Goal: Task Accomplishment & Management: Manage account settings

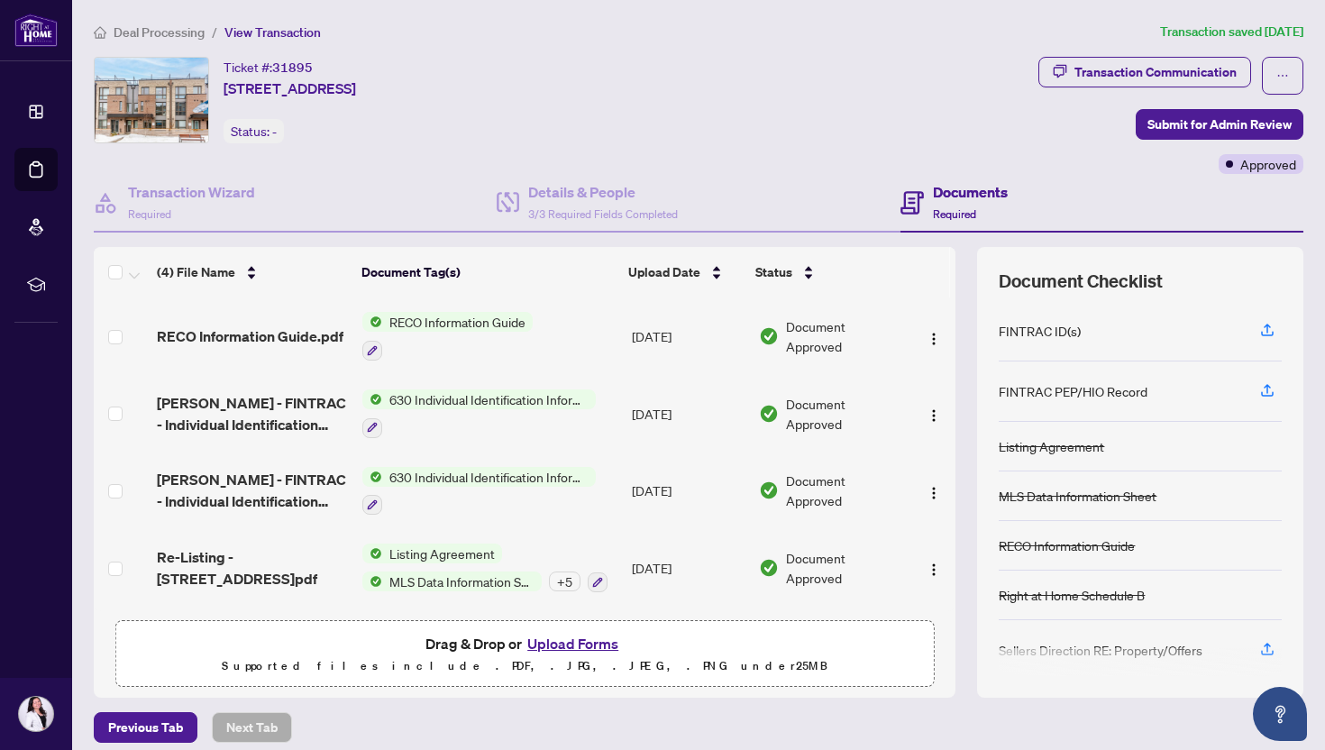
click at [156, 22] on li "Deal Processing" at bounding box center [149, 32] width 111 height 21
click at [155, 29] on span "Deal Processing" at bounding box center [159, 32] width 91 height 16
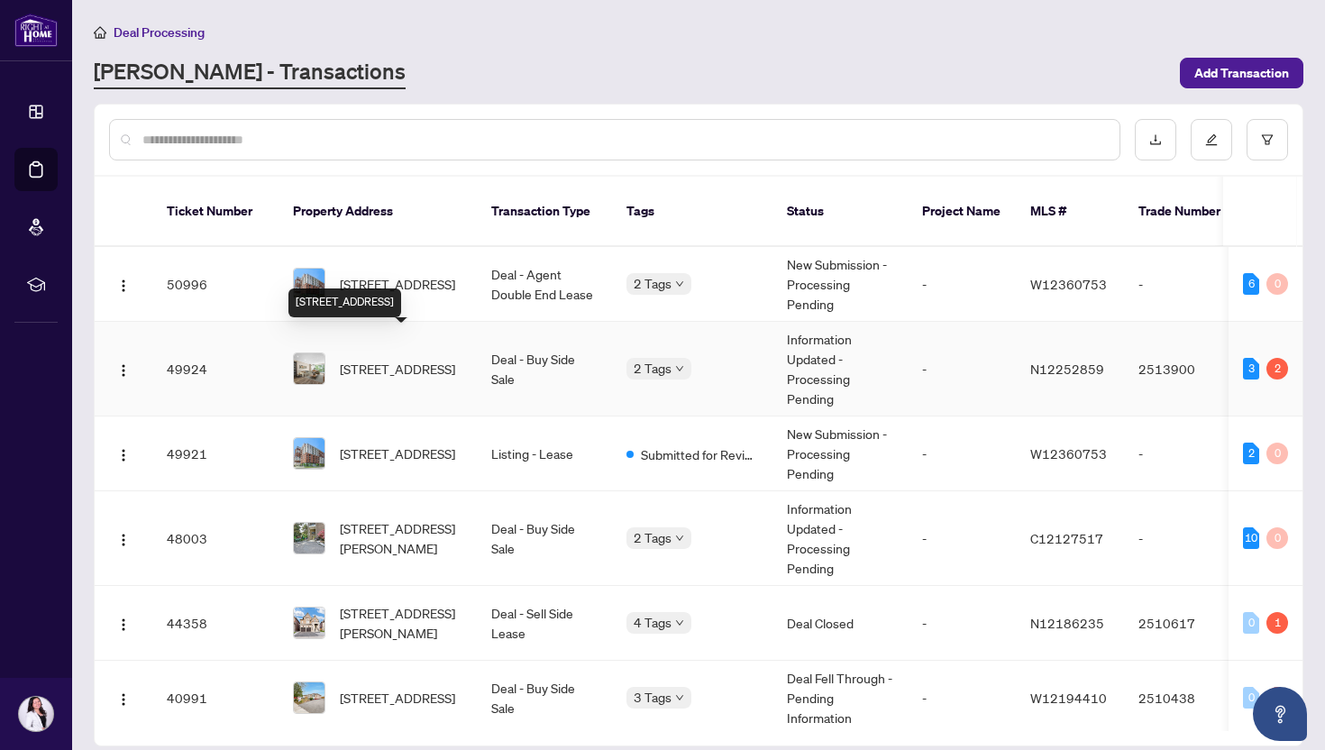
click at [374, 359] on span "[STREET_ADDRESS]" at bounding box center [397, 369] width 115 height 20
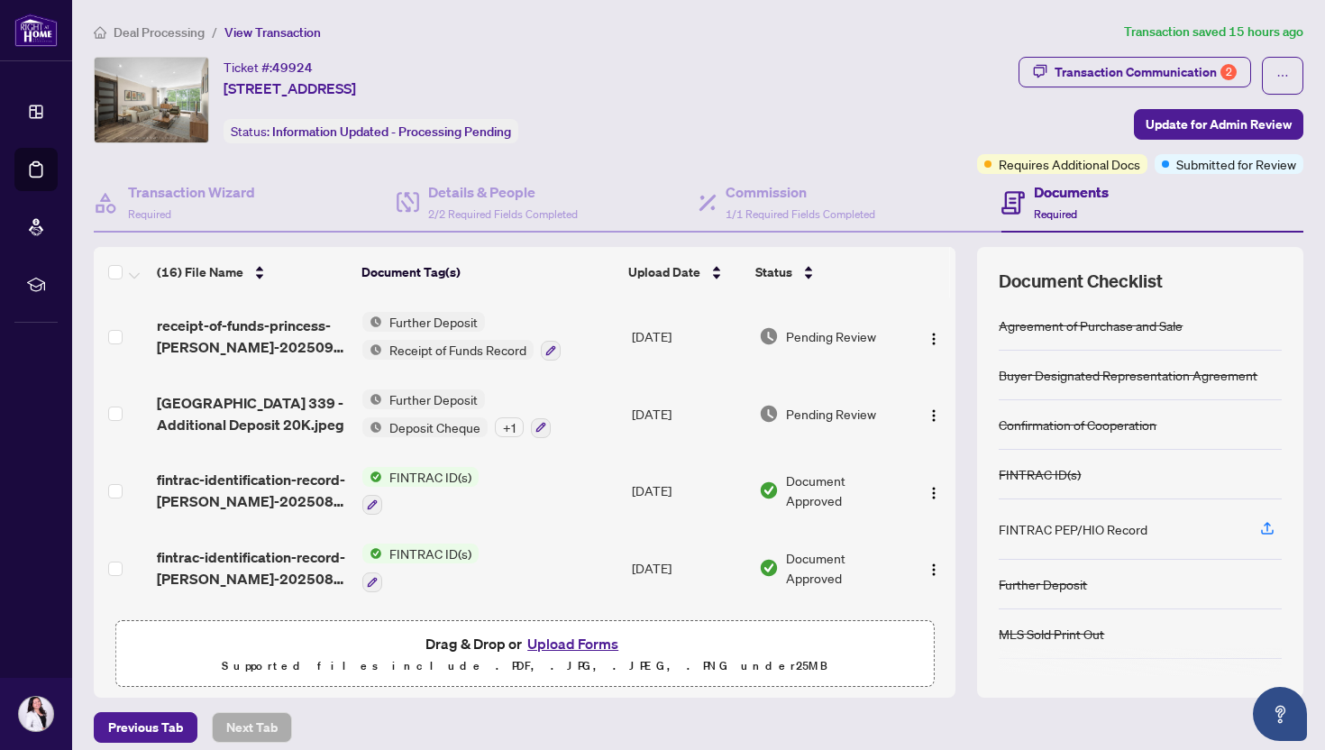
click at [507, 422] on div "+ 1" at bounding box center [509, 427] width 29 height 20
click at [567, 638] on button "Upload Forms" at bounding box center [573, 643] width 102 height 23
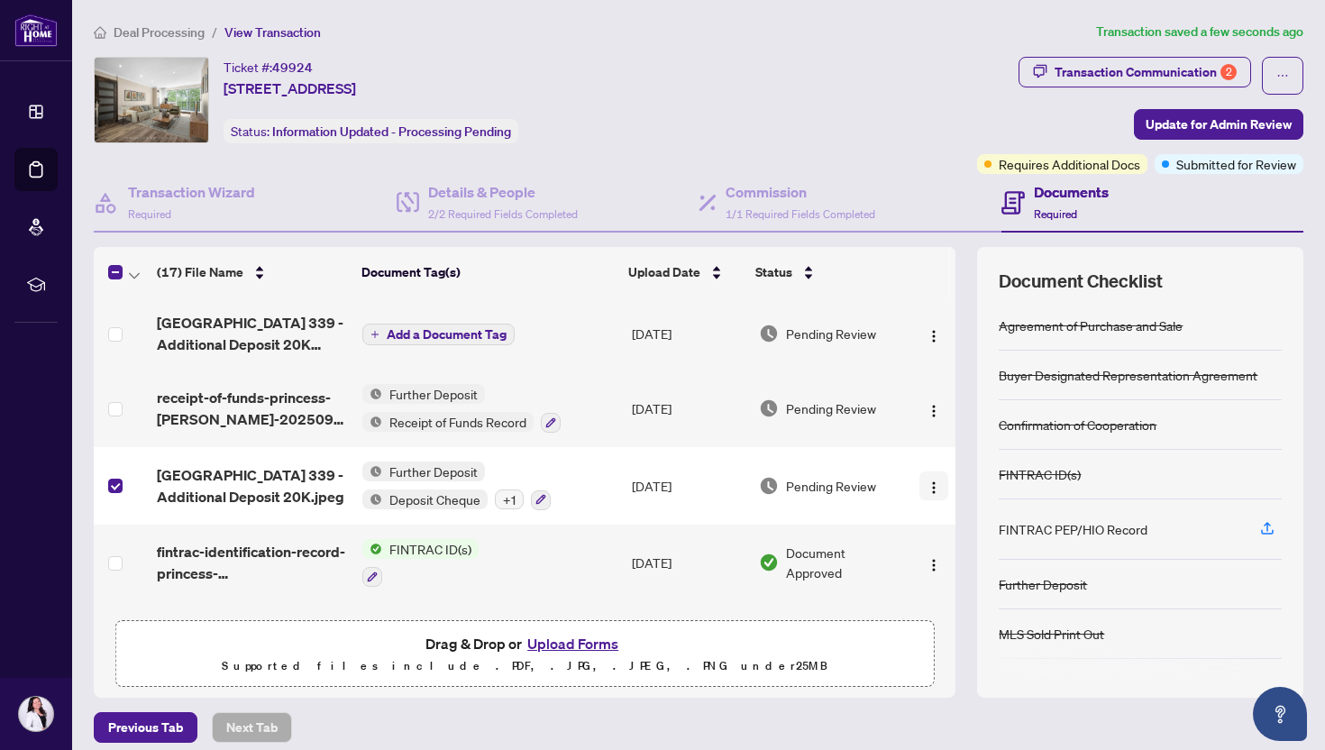
click at [929, 481] on img "button" at bounding box center [934, 488] width 14 height 14
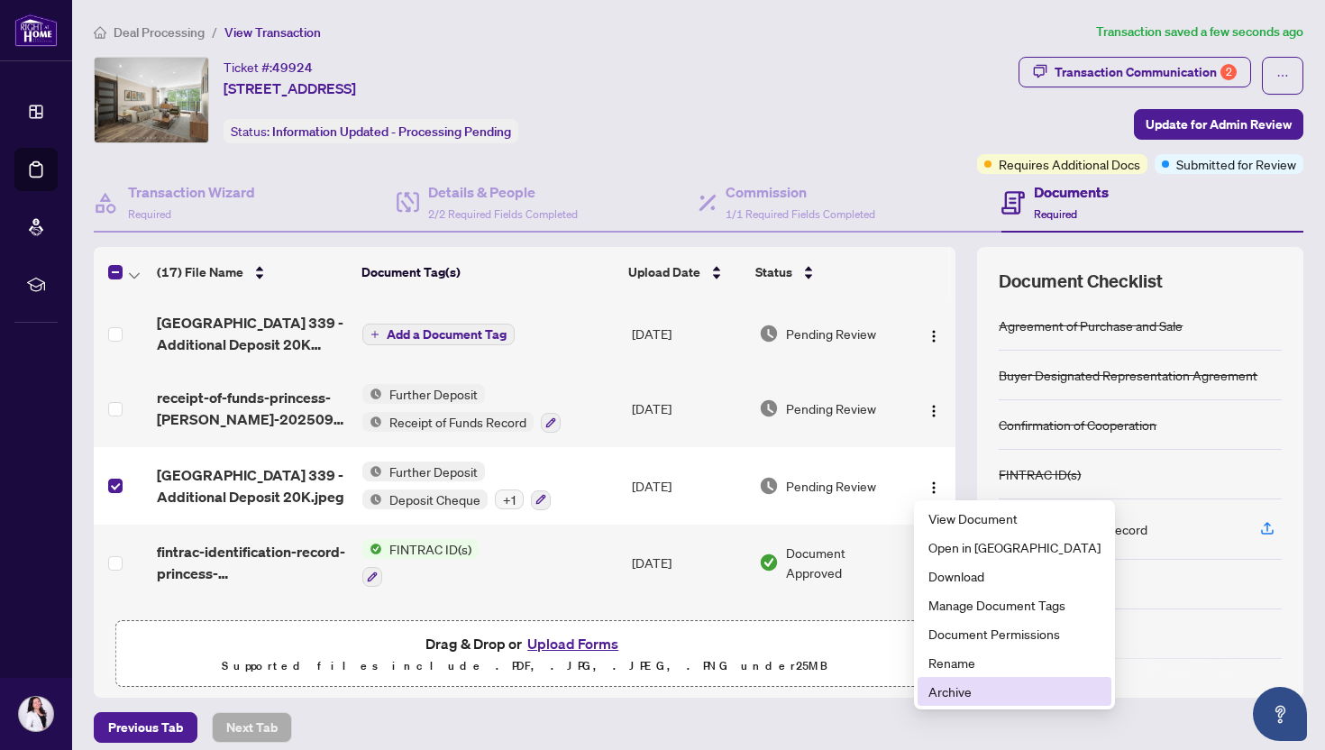
click at [952, 691] on span "Archive" at bounding box center [1015, 692] width 172 height 20
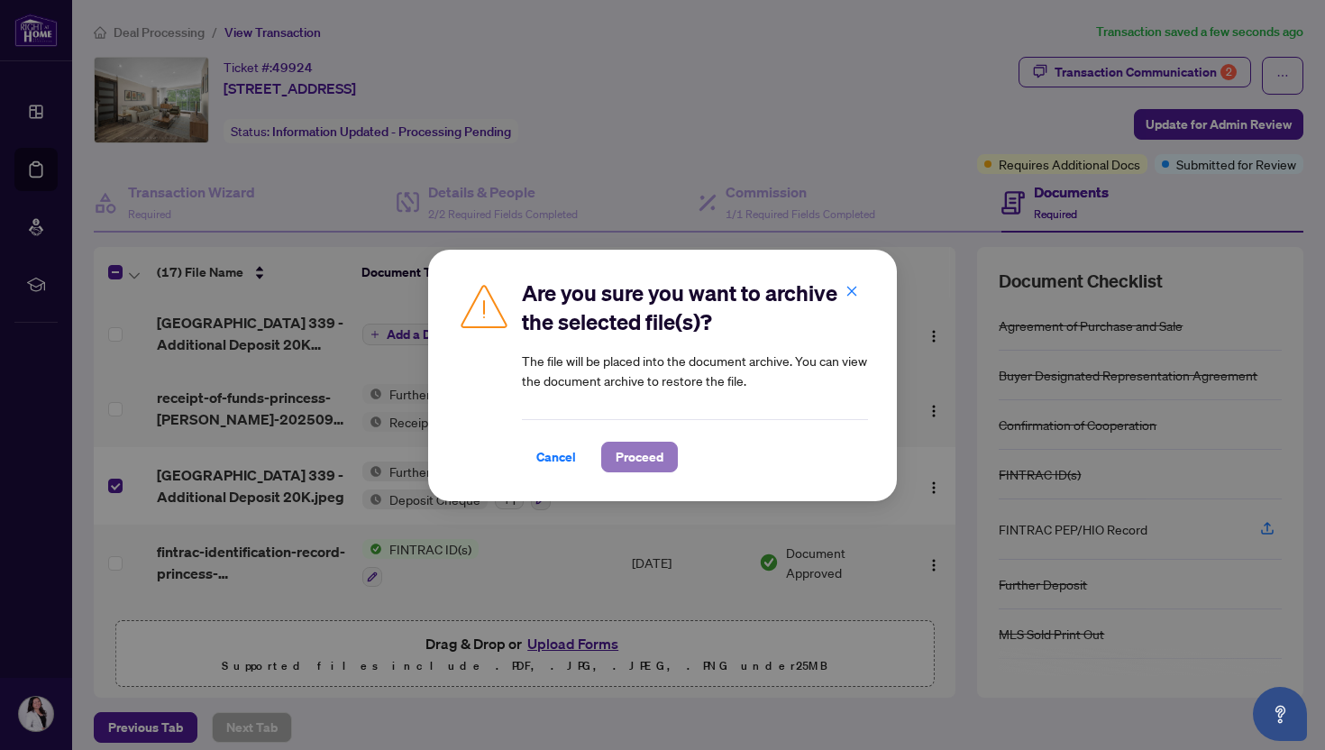
click at [651, 448] on span "Proceed" at bounding box center [640, 457] width 48 height 29
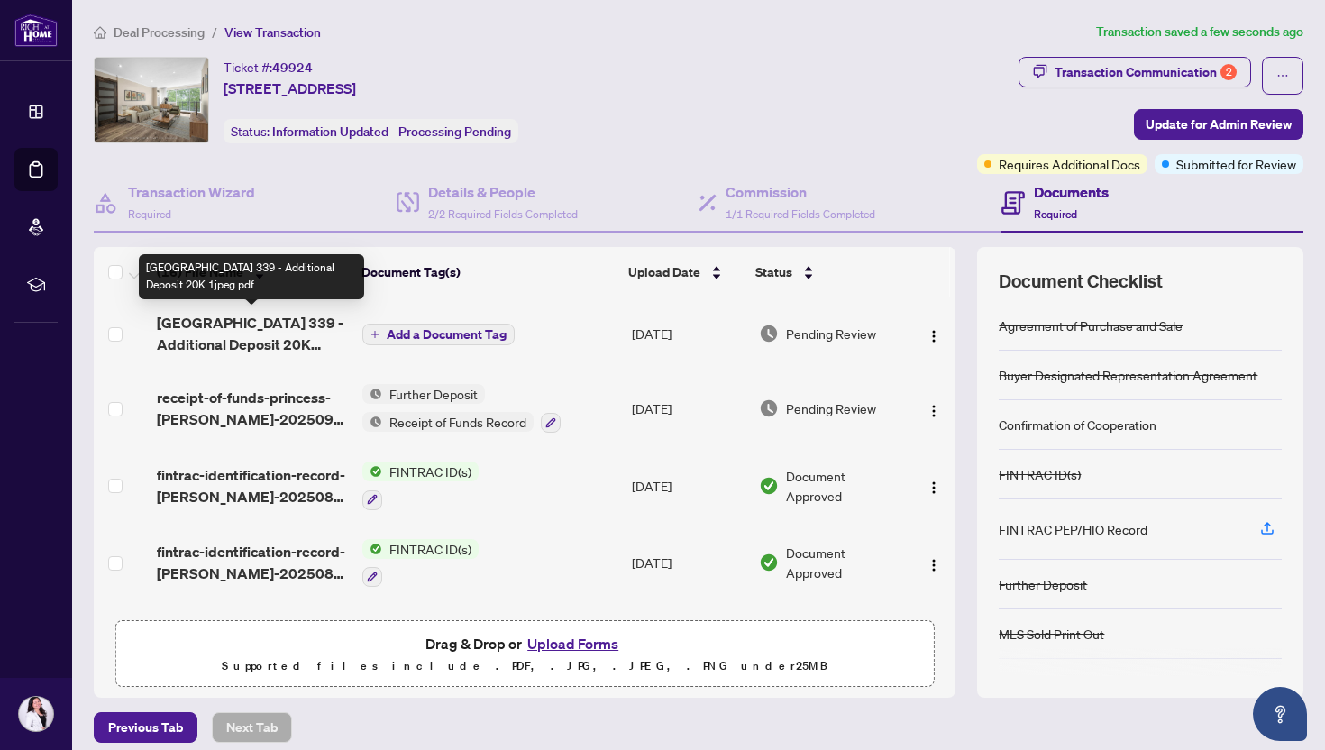
click at [241, 334] on span "[GEOGRAPHIC_DATA] 339 - Additional Deposit 20K 1jpeg.pdf" at bounding box center [252, 333] width 191 height 43
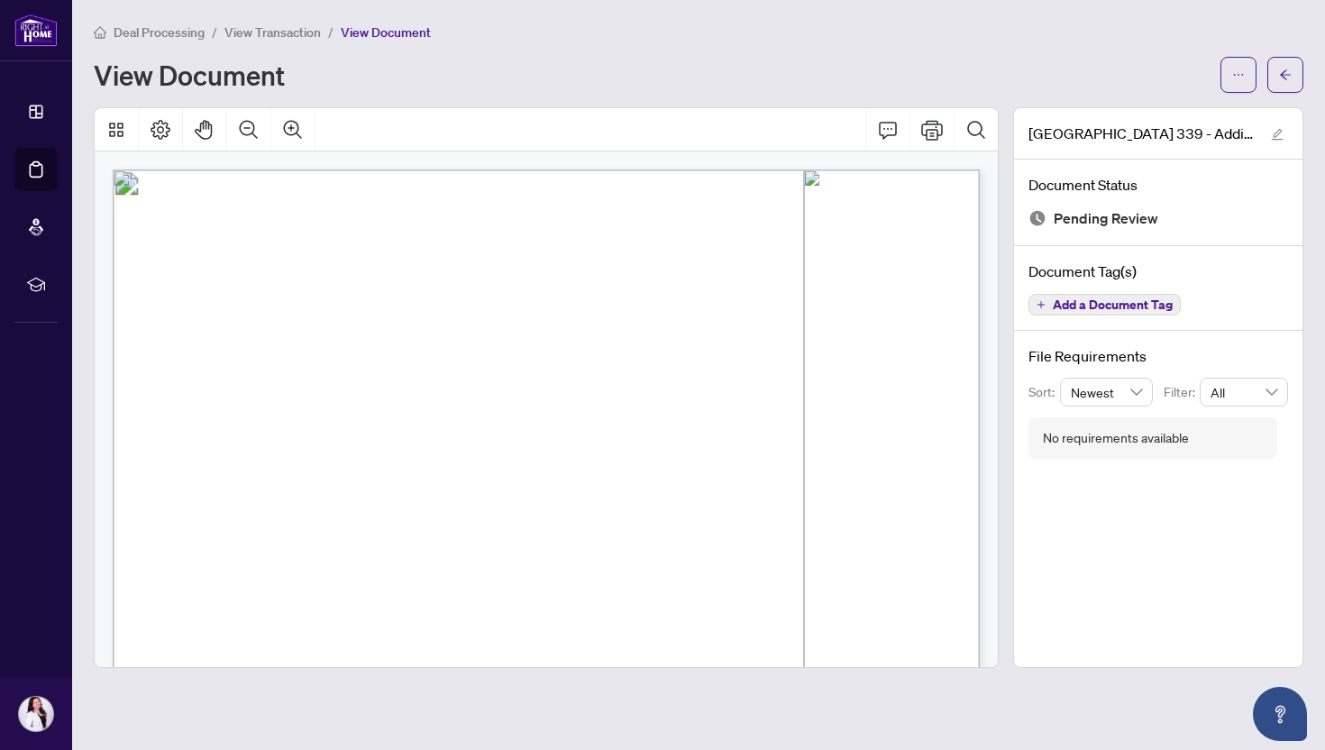
click at [1057, 298] on span "Add a Document Tag" at bounding box center [1113, 304] width 120 height 13
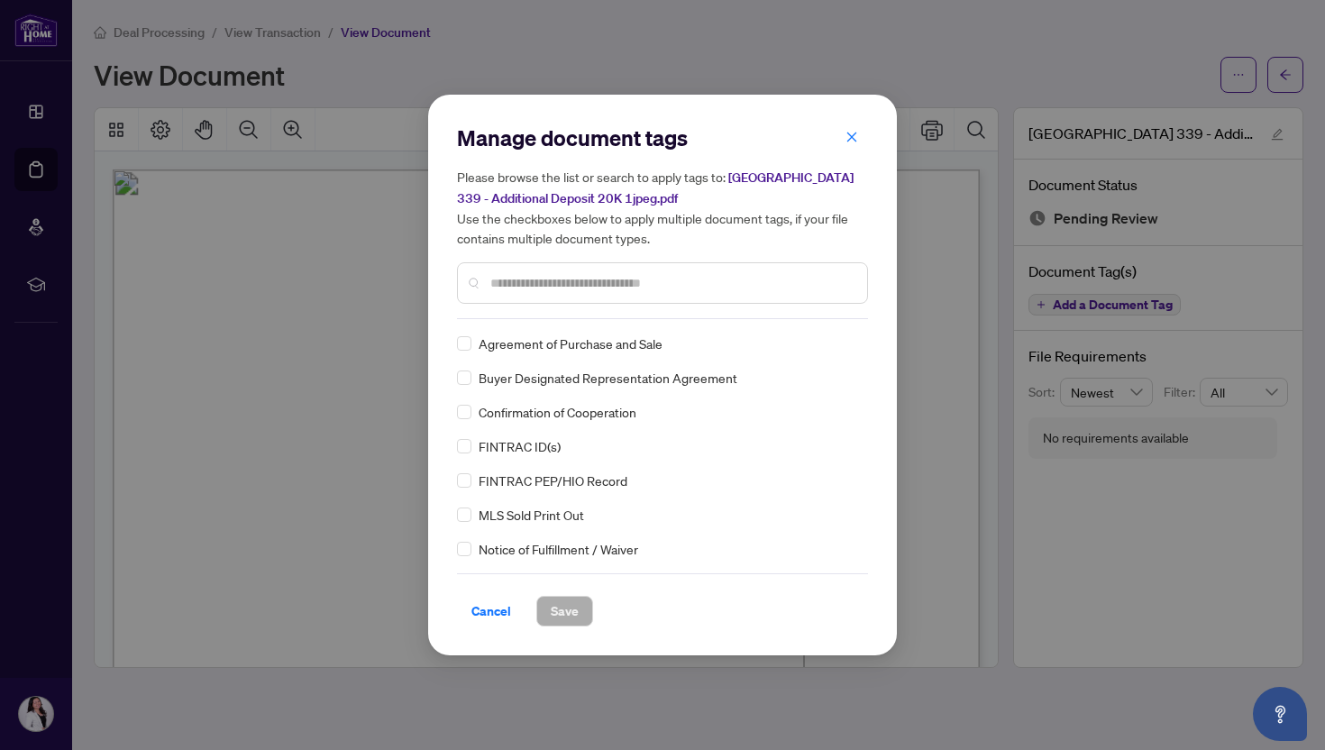
click at [591, 284] on input "text" at bounding box center [671, 283] width 362 height 20
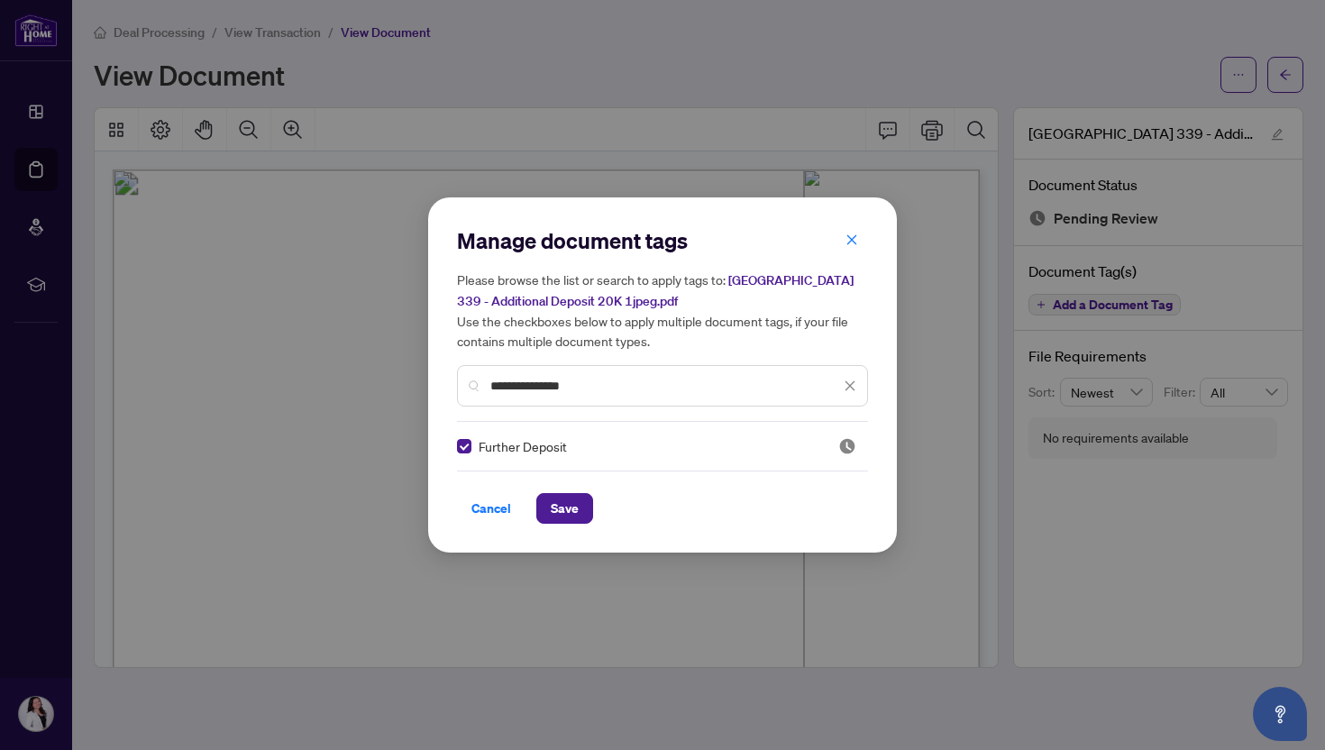
click at [528, 387] on input "**********" at bounding box center [665, 386] width 350 height 20
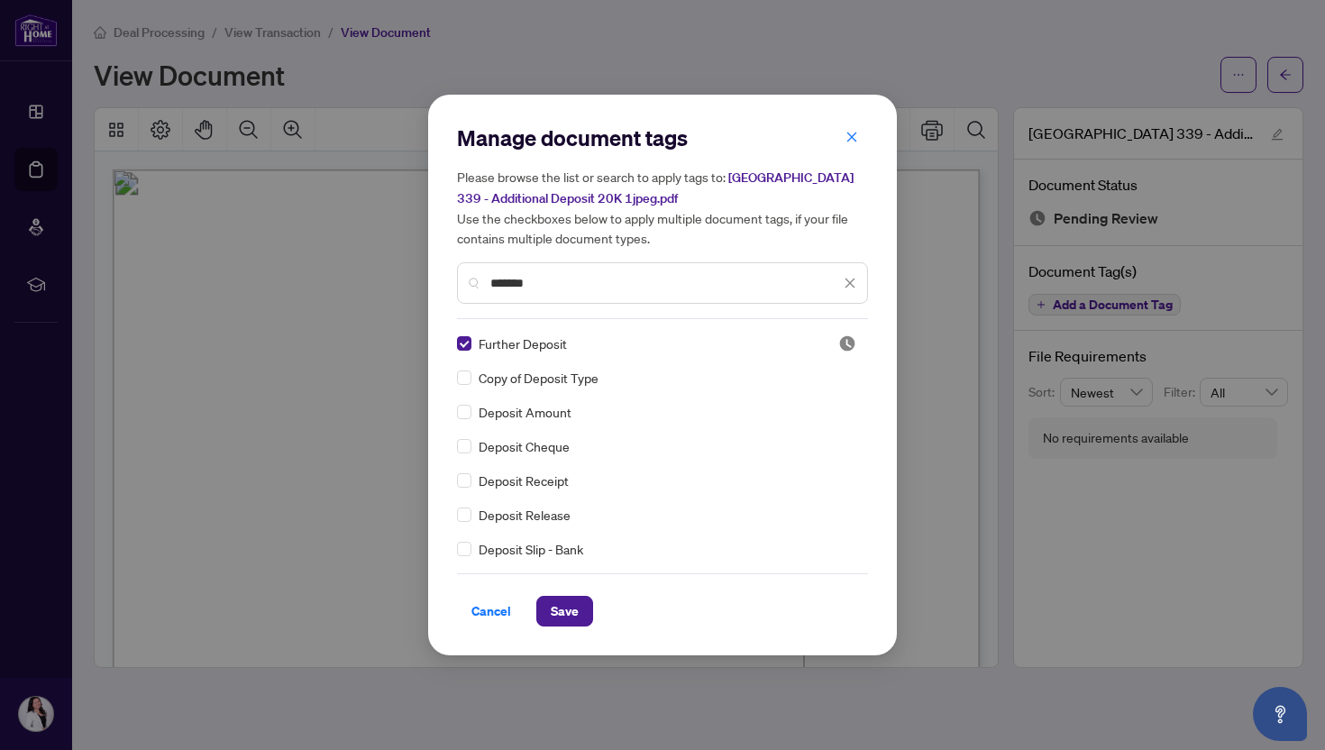
type input "*******"
click at [576, 614] on span "Save" at bounding box center [565, 611] width 28 height 29
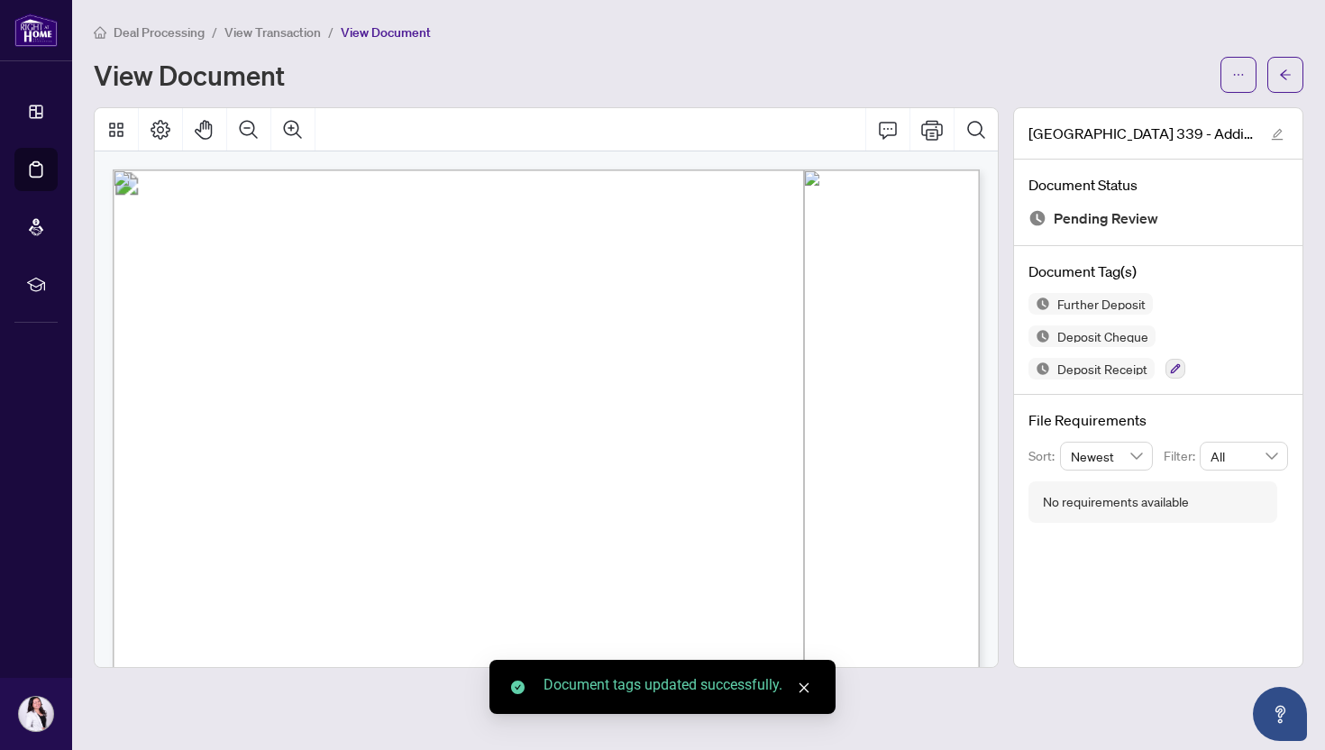
click at [149, 29] on span "Deal Processing" at bounding box center [159, 32] width 91 height 16
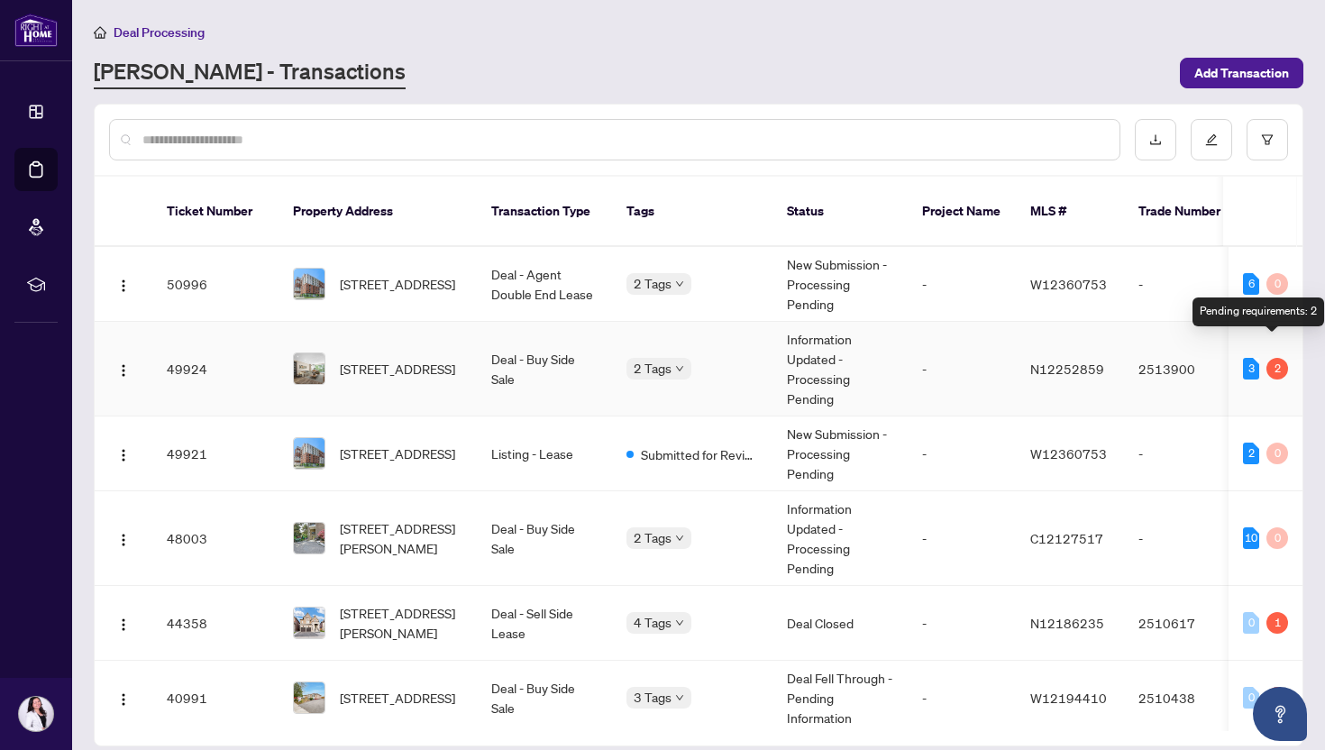
click at [1274, 358] on div "2" at bounding box center [1278, 369] width 22 height 22
click at [490, 344] on td "Deal - Buy Side Sale" at bounding box center [544, 369] width 135 height 95
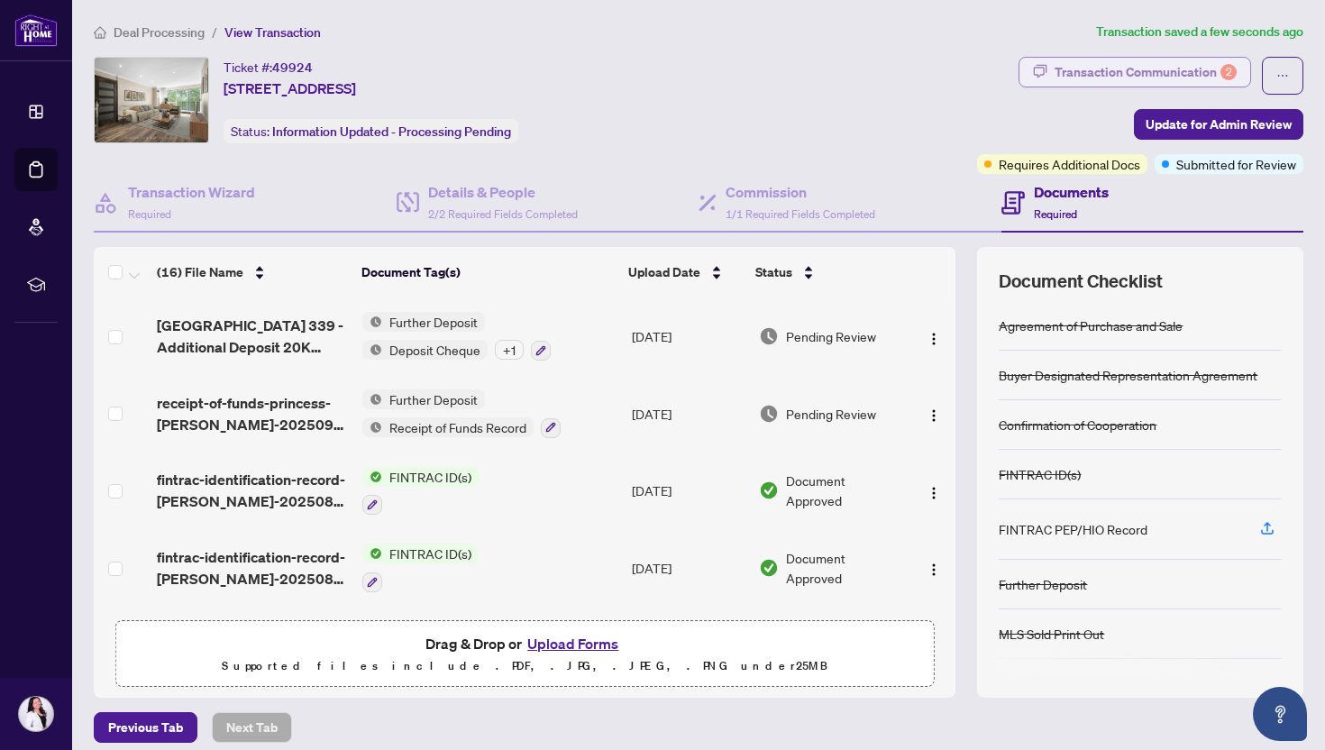
click at [1202, 69] on div "Transaction Communication 2" at bounding box center [1146, 72] width 182 height 29
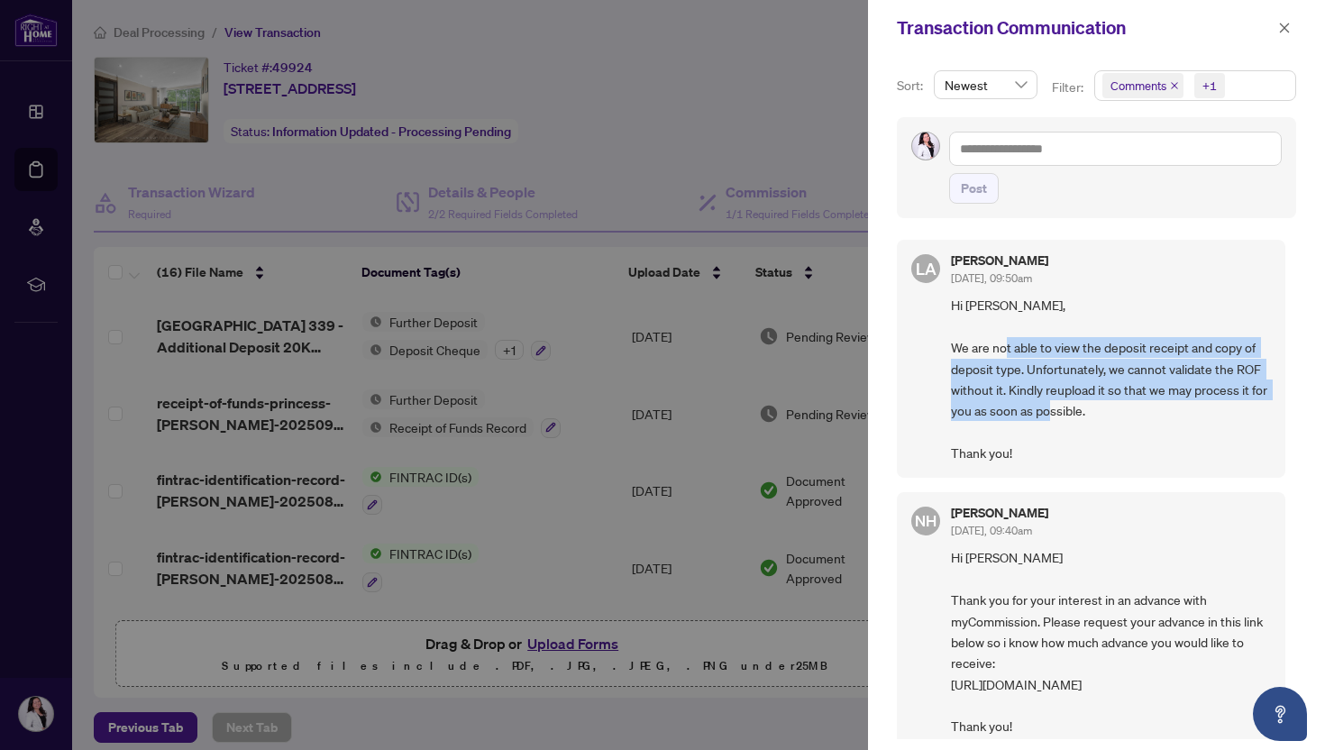
drag, startPoint x: 1040, startPoint y: 347, endPoint x: 1192, endPoint y: 409, distance: 163.7
click at [1192, 409] on span "Hi [PERSON_NAME], We are not able to view the deposit receipt and copy of depos…" at bounding box center [1111, 379] width 320 height 169
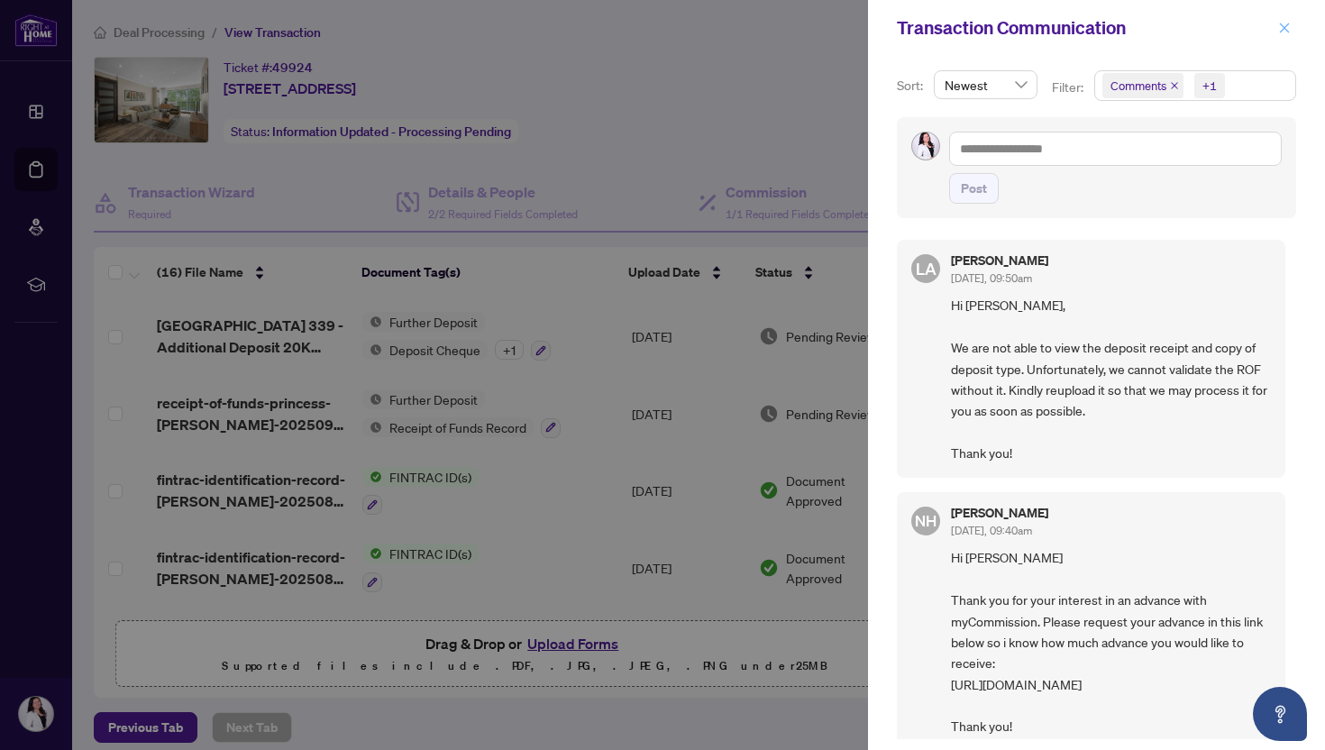
click at [1287, 33] on icon "close" at bounding box center [1284, 28] width 13 height 13
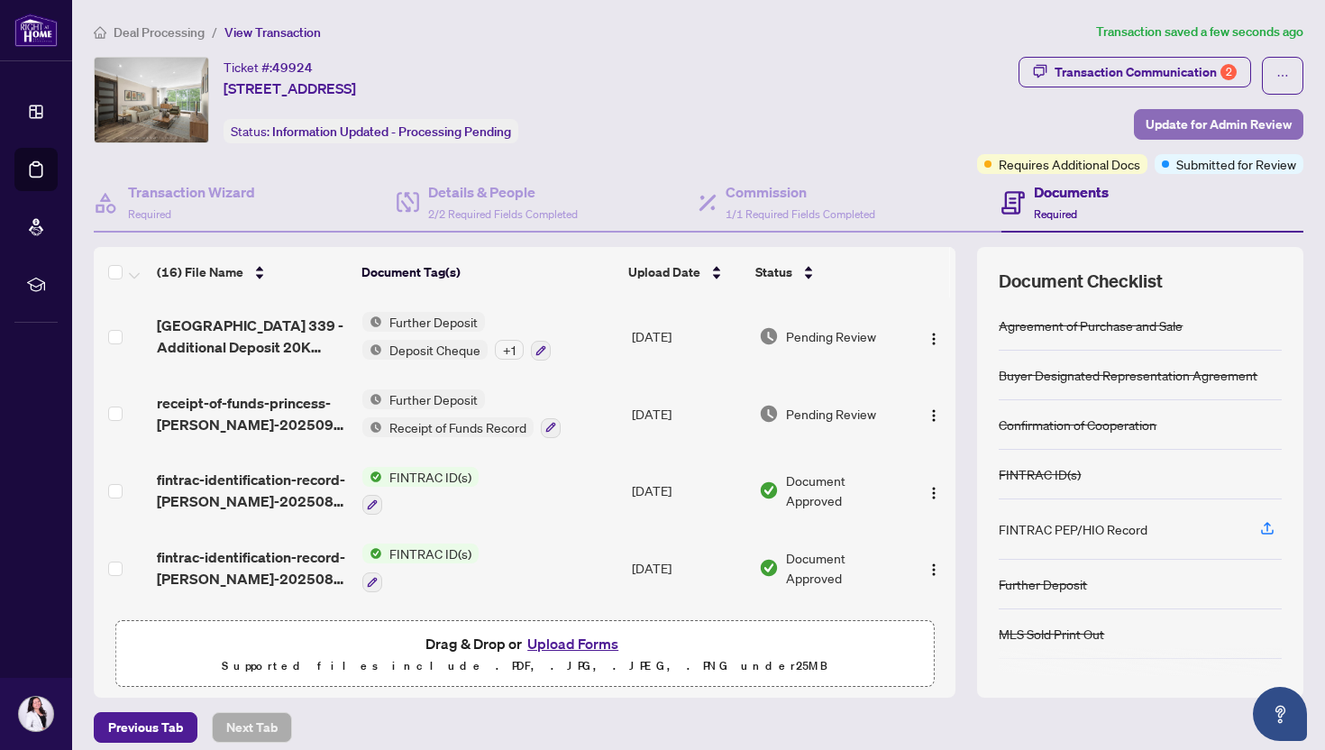
click at [1191, 119] on span "Update for Admin Review" at bounding box center [1219, 124] width 146 height 29
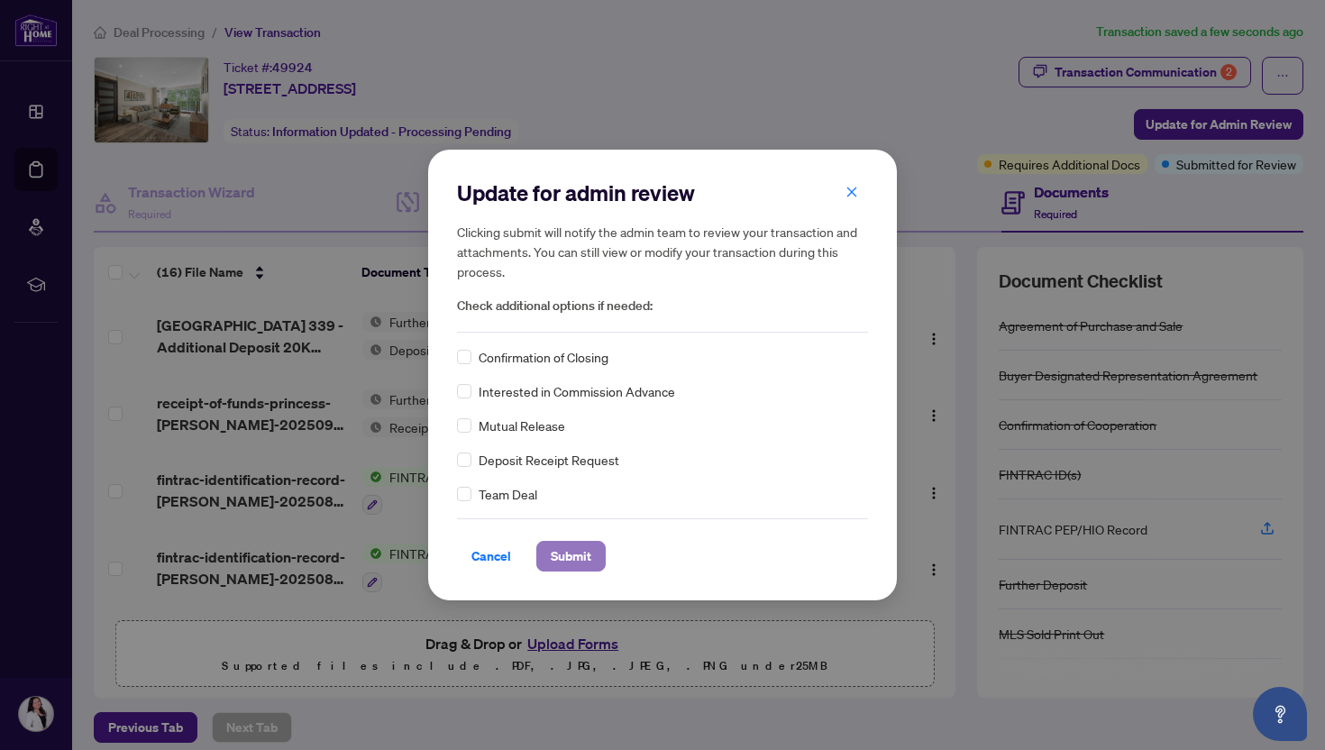
click at [571, 556] on span "Submit" at bounding box center [571, 556] width 41 height 29
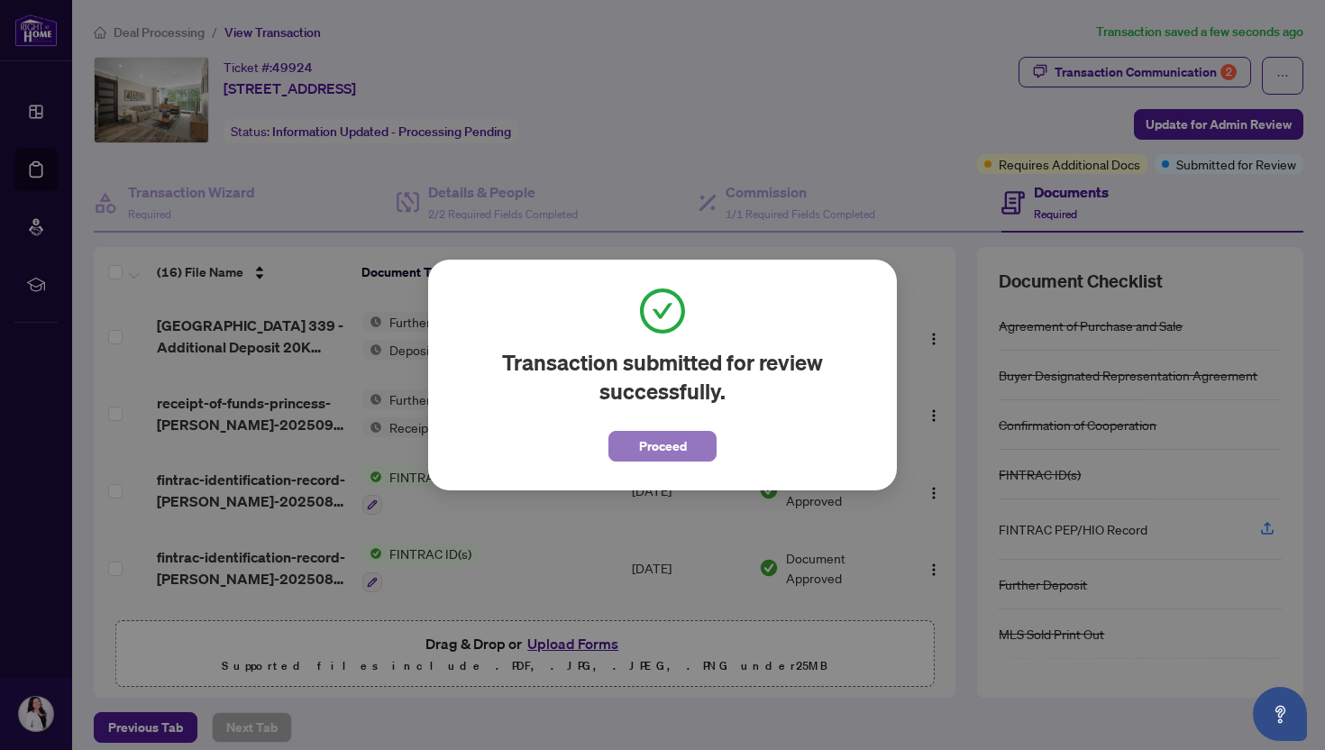
click at [666, 448] on span "Proceed" at bounding box center [663, 446] width 48 height 29
